Goal: Task Accomplishment & Management: Manage account settings

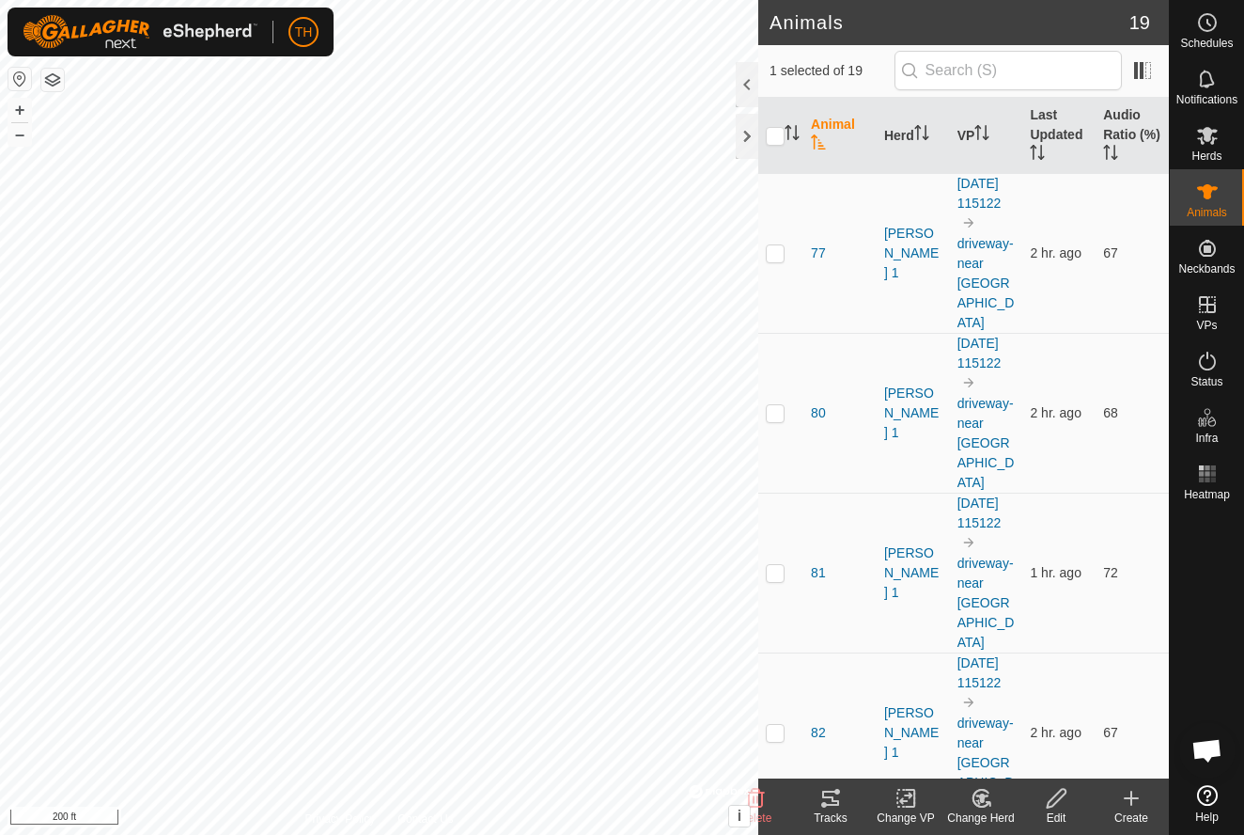
scroll to position [174, 0]
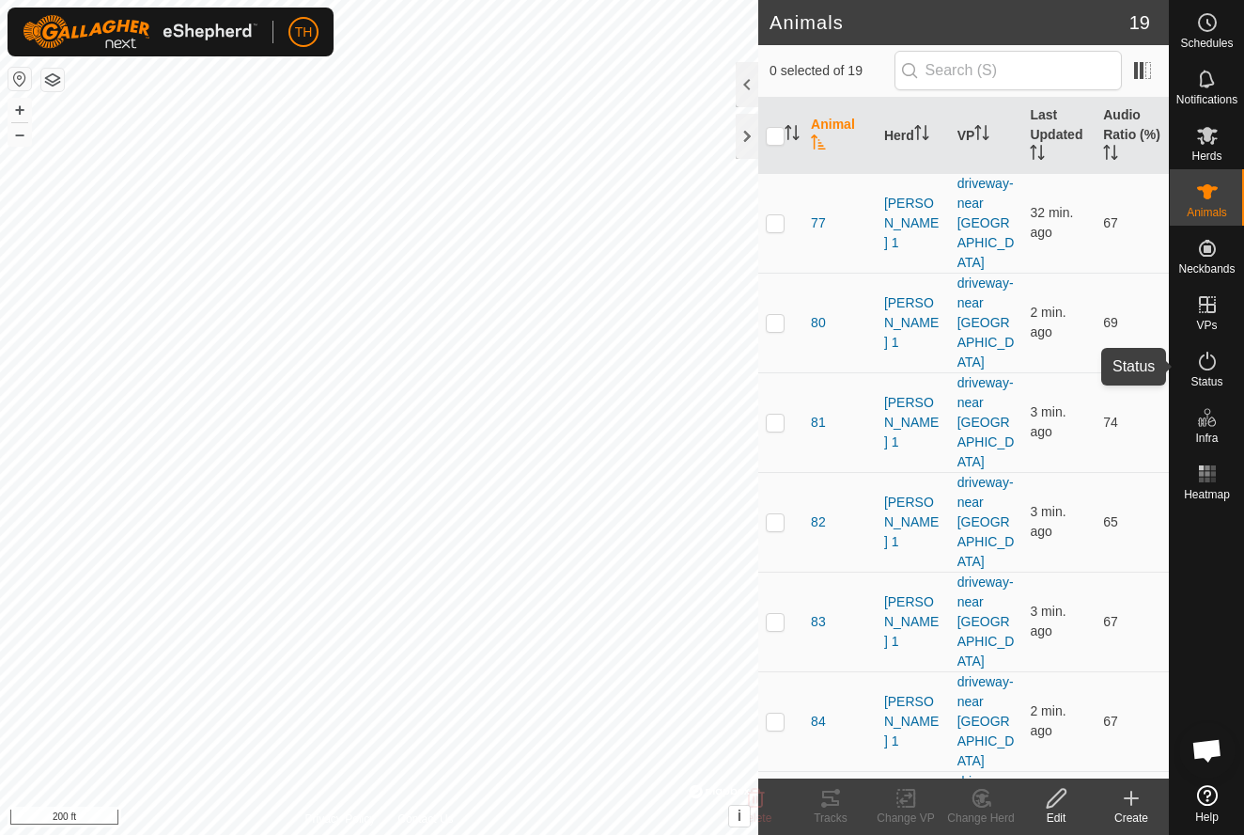
click at [1204, 363] on icon at bounding box center [1207, 361] width 23 height 23
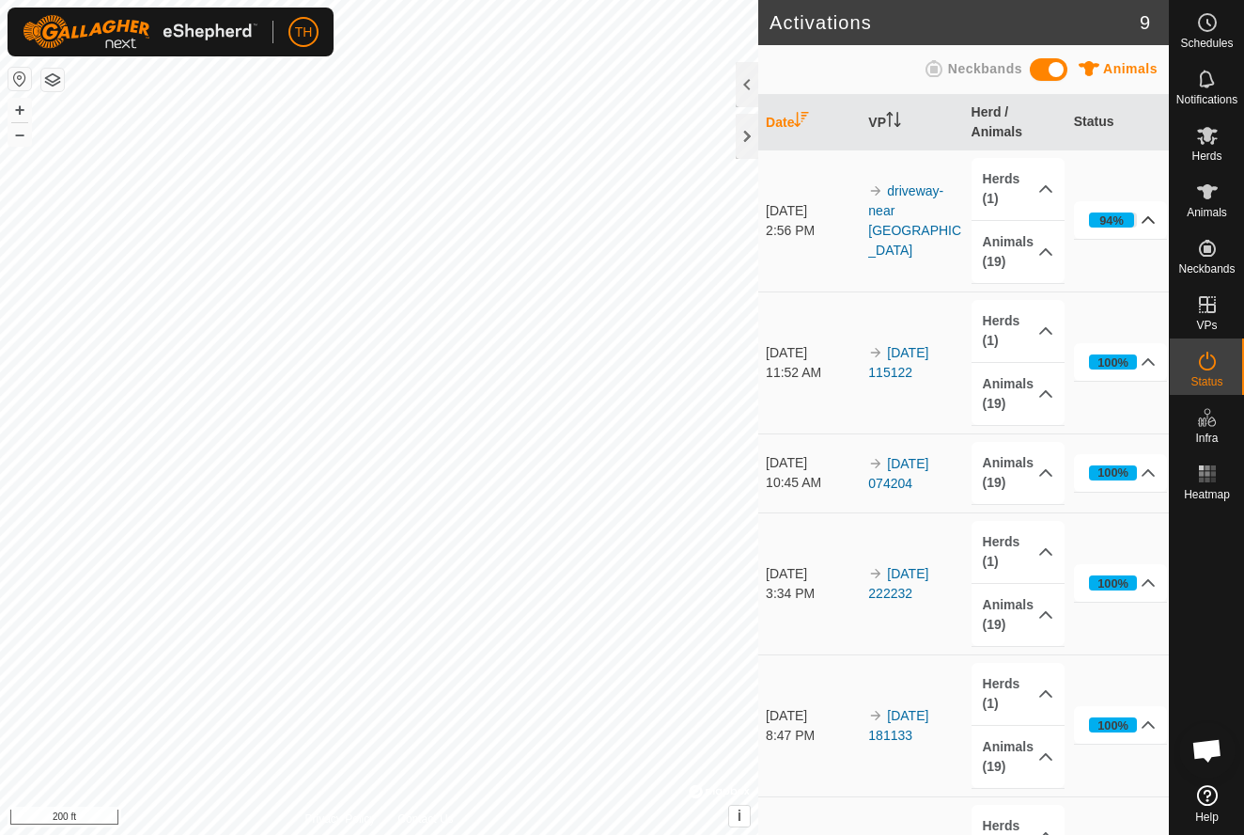
click at [1118, 220] on div "94%" at bounding box center [1112, 220] width 24 height 18
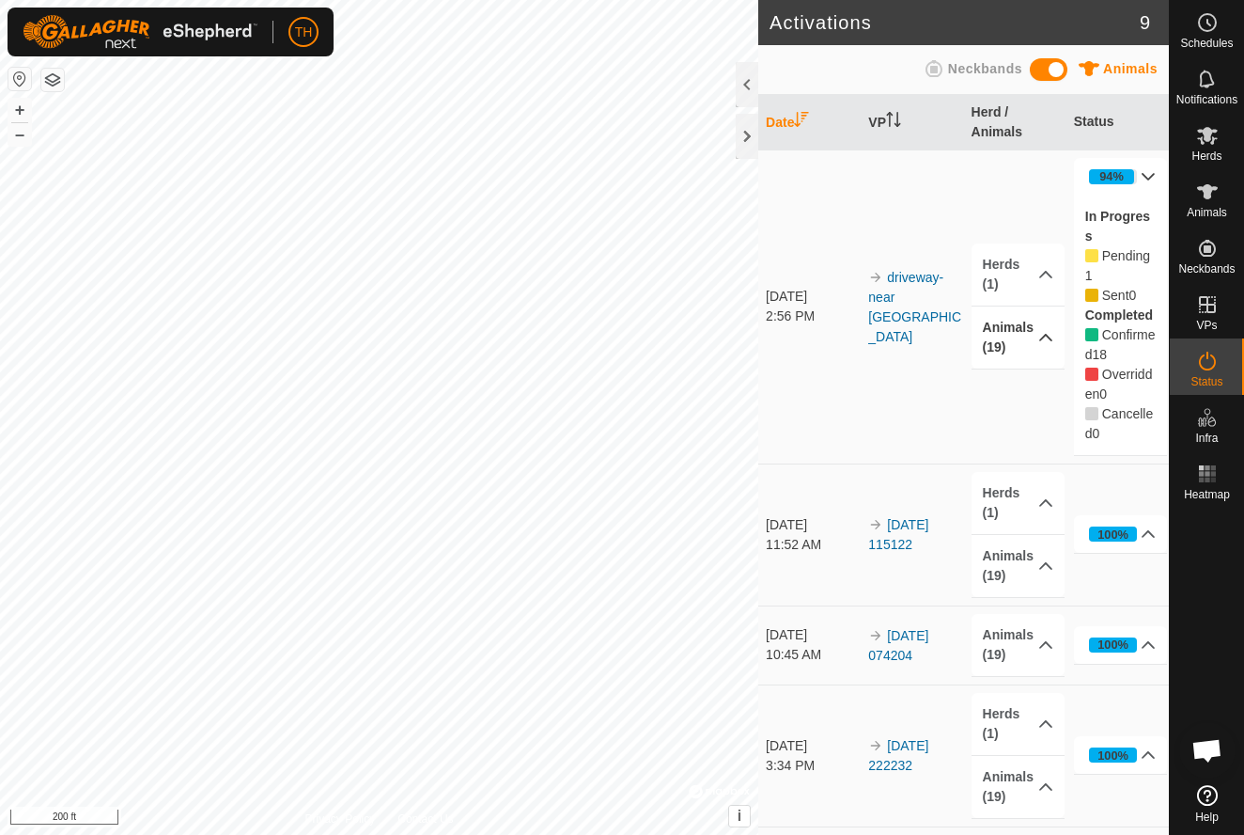
click at [1055, 339] on p-accordion-header "Animals (19)" at bounding box center [1019, 337] width 94 height 62
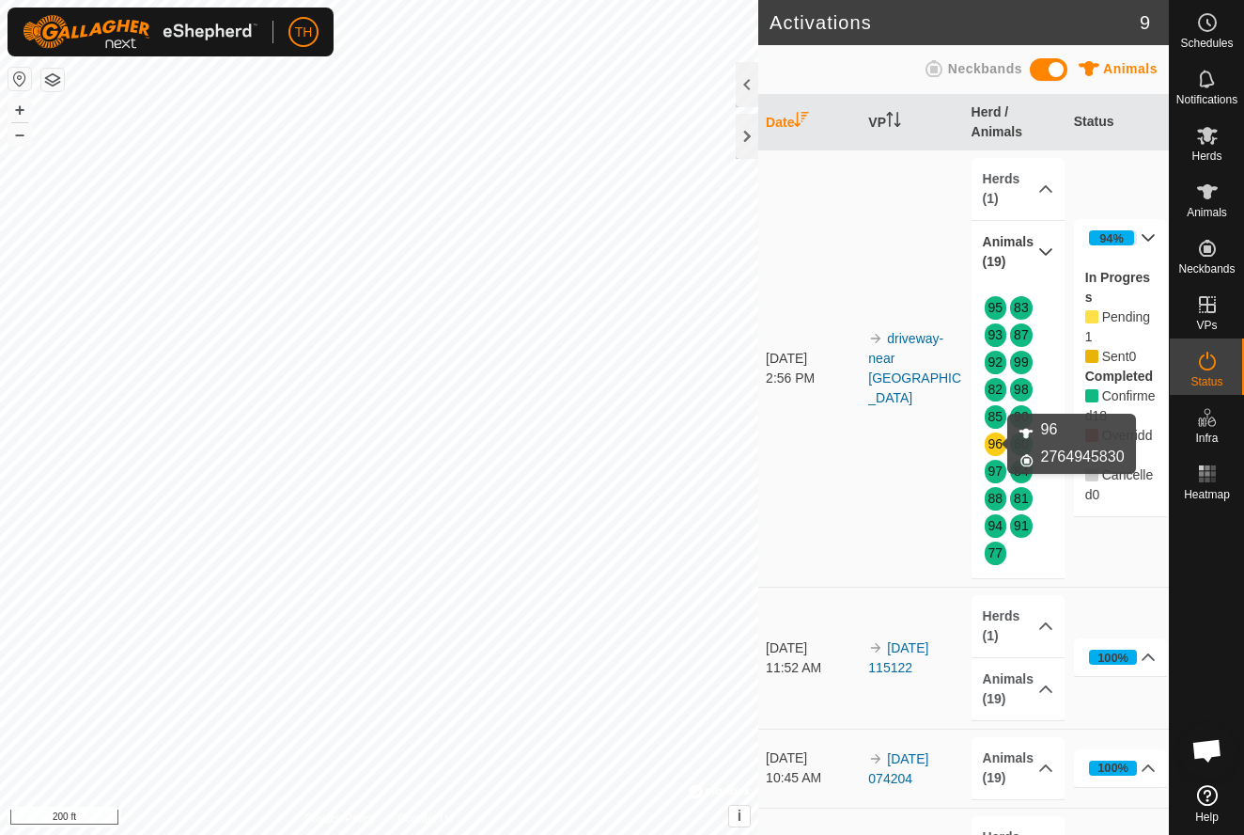
click at [993, 445] on link "96" at bounding box center [996, 443] width 15 height 15
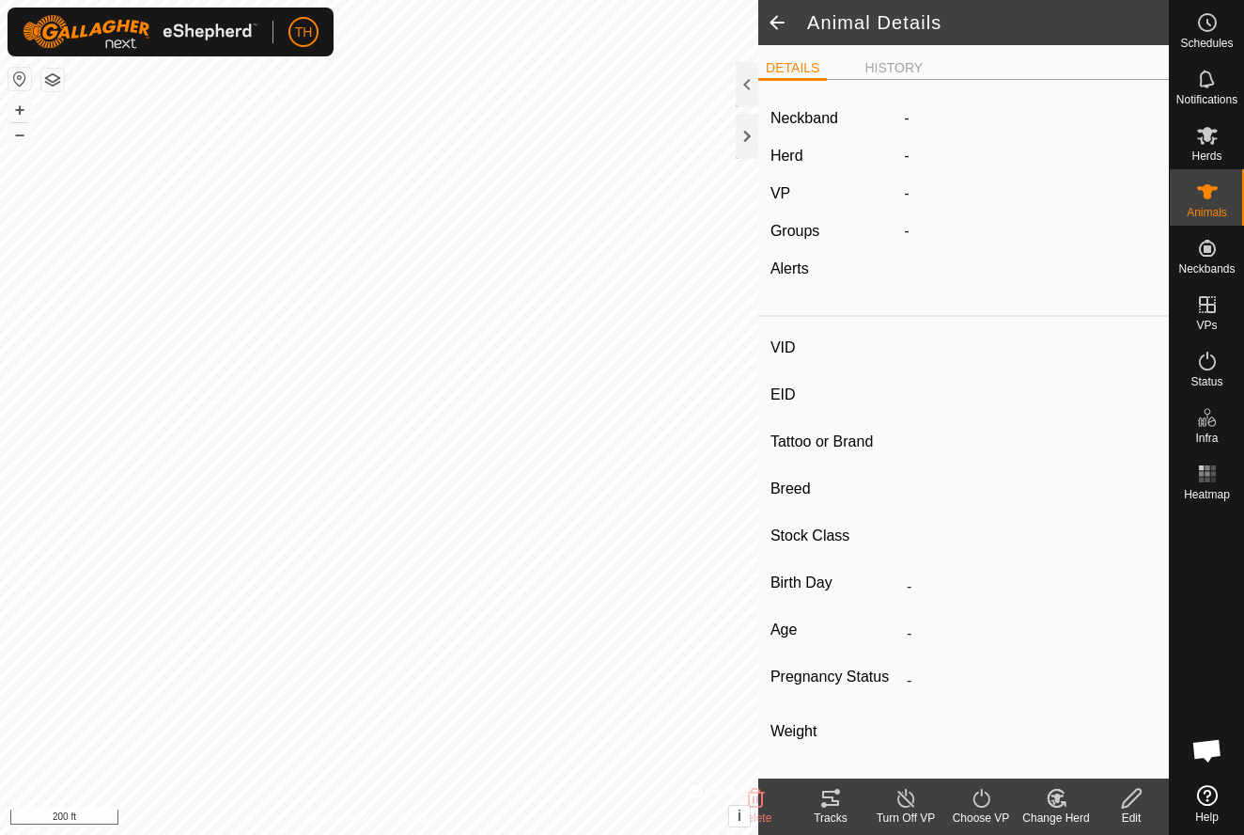
type input "96"
type input "-"
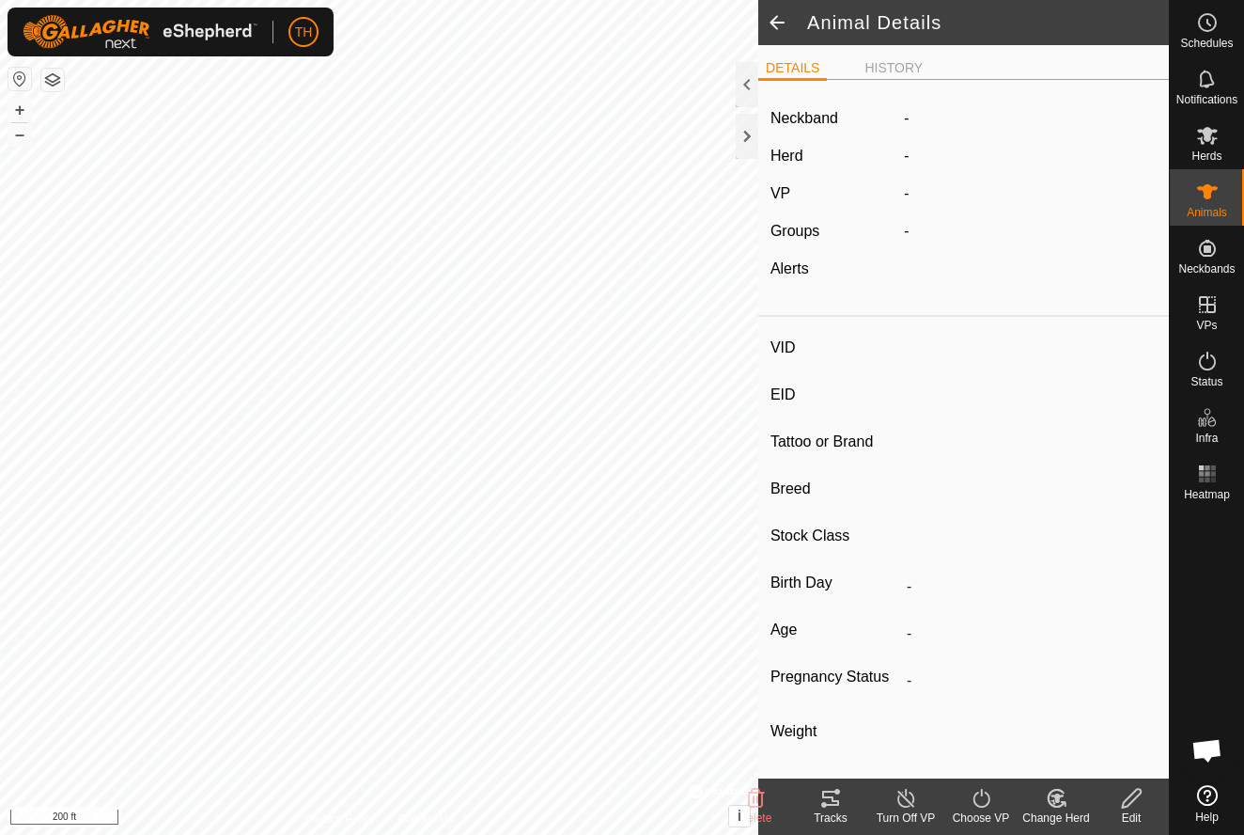
type input "0 kg"
type input "-"
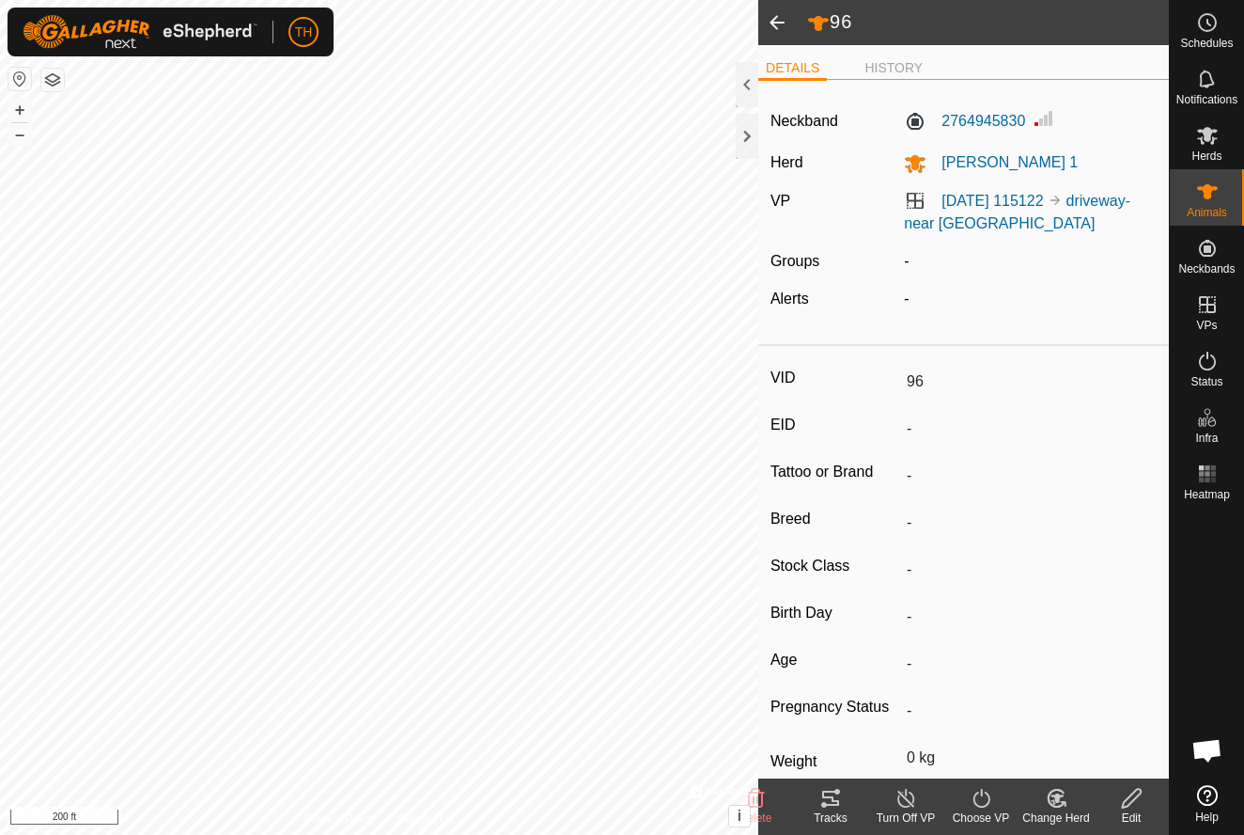
click at [786, 22] on span at bounding box center [777, 22] width 38 height 45
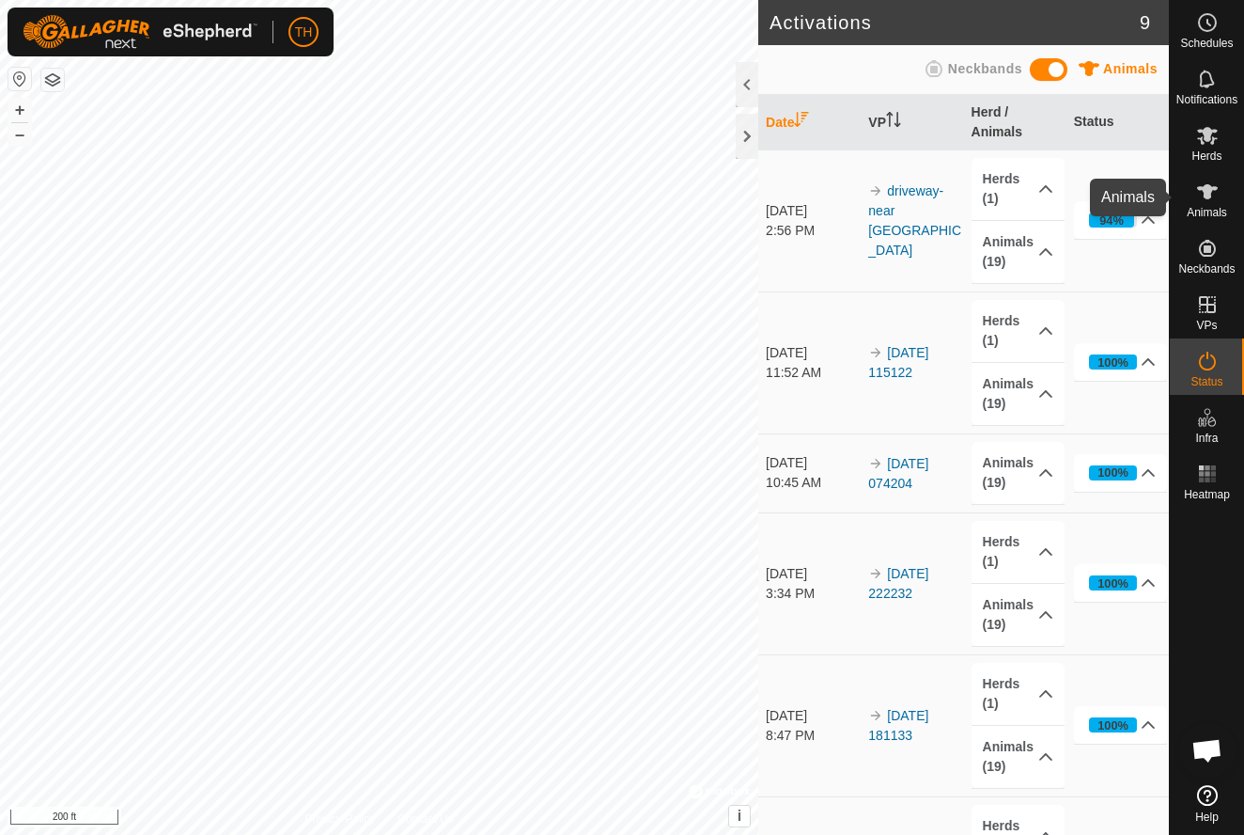
click at [1205, 203] on es-animals-svg-icon at bounding box center [1208, 192] width 34 height 30
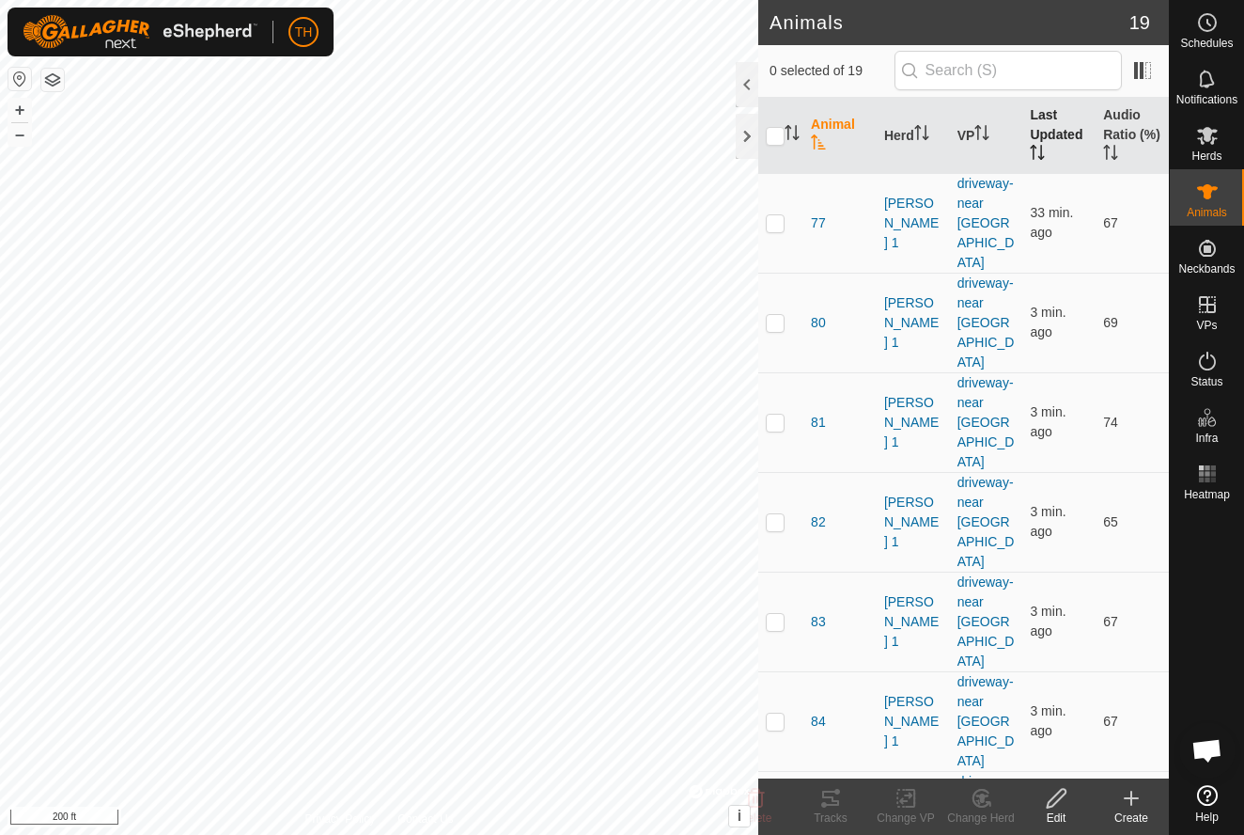
click at [1047, 122] on th "Last Updated" at bounding box center [1059, 136] width 73 height 76
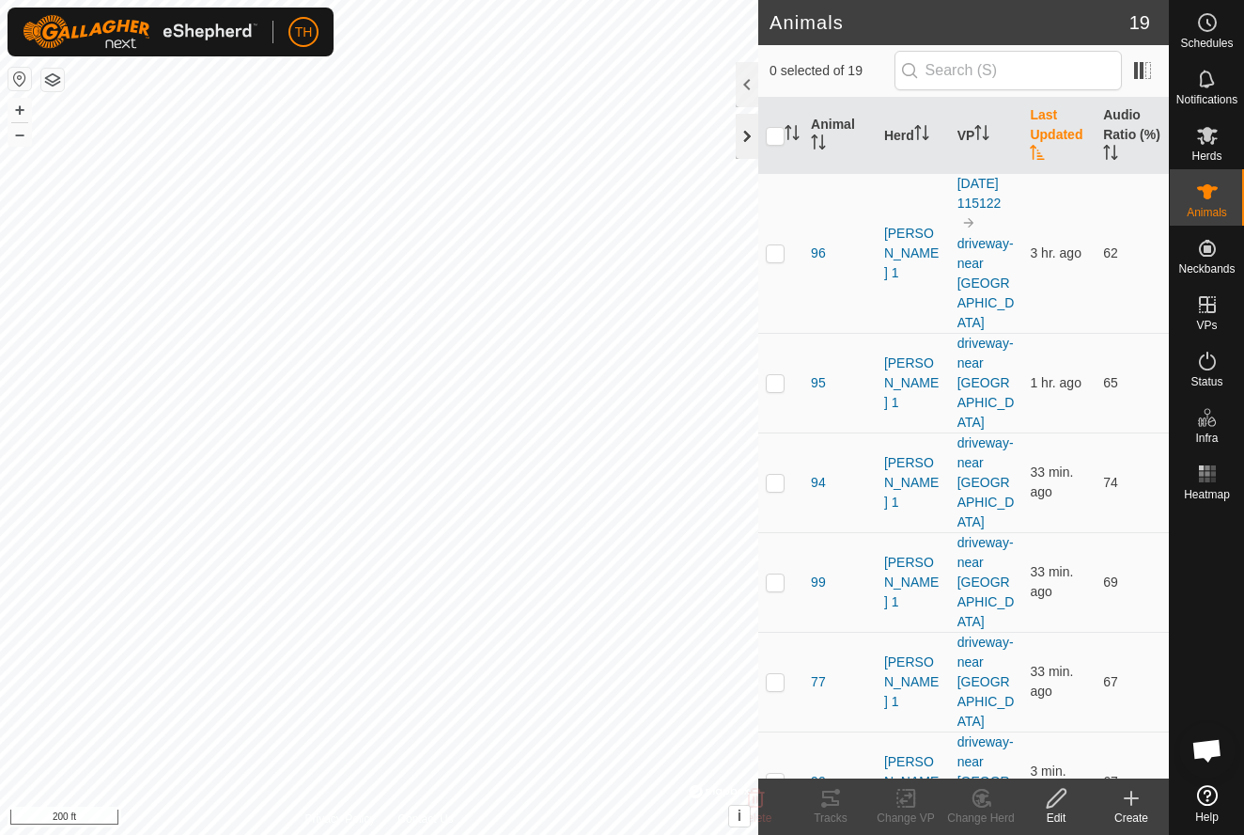
click at [751, 127] on div at bounding box center [747, 136] width 23 height 45
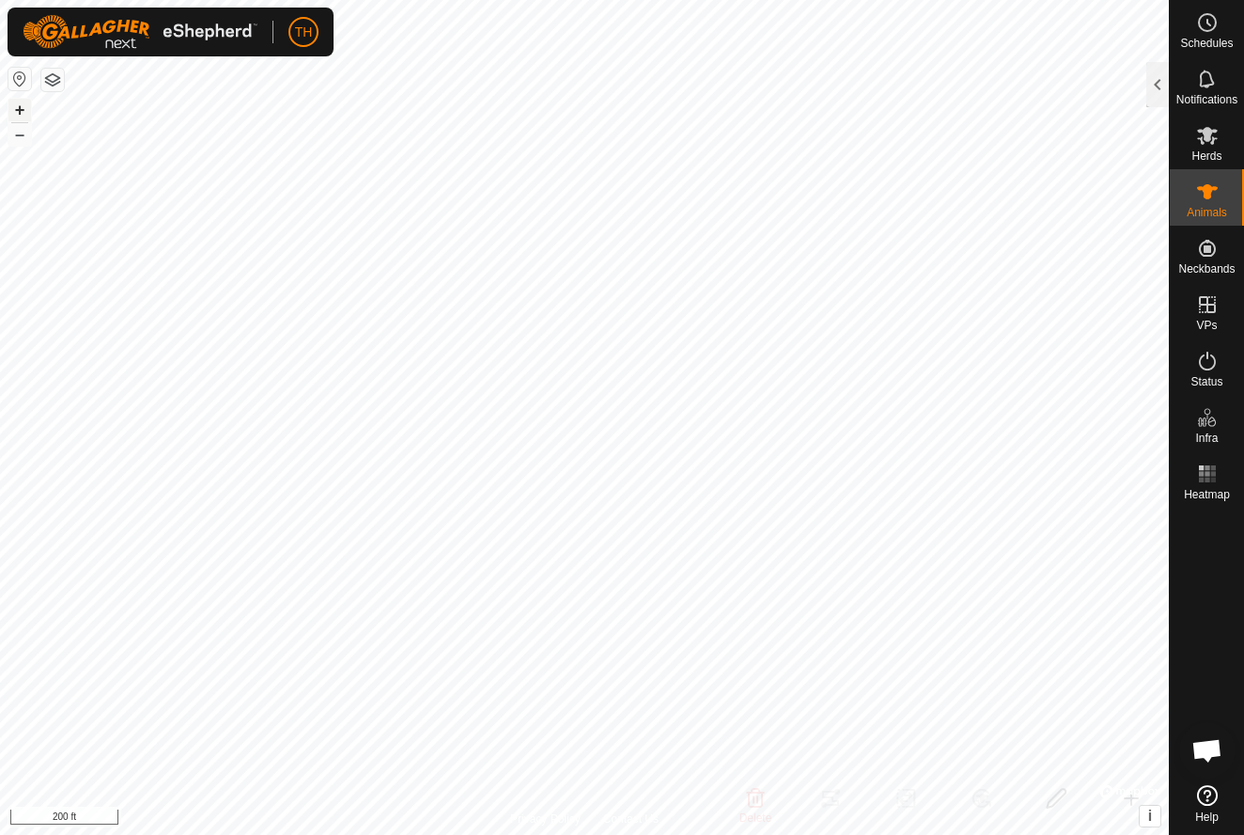
click at [22, 111] on button "+" at bounding box center [19, 110] width 23 height 23
click at [16, 104] on button "+" at bounding box center [19, 110] width 23 height 23
click at [21, 133] on button "–" at bounding box center [19, 134] width 23 height 23
